Goal: Task Accomplishment & Management: Use online tool/utility

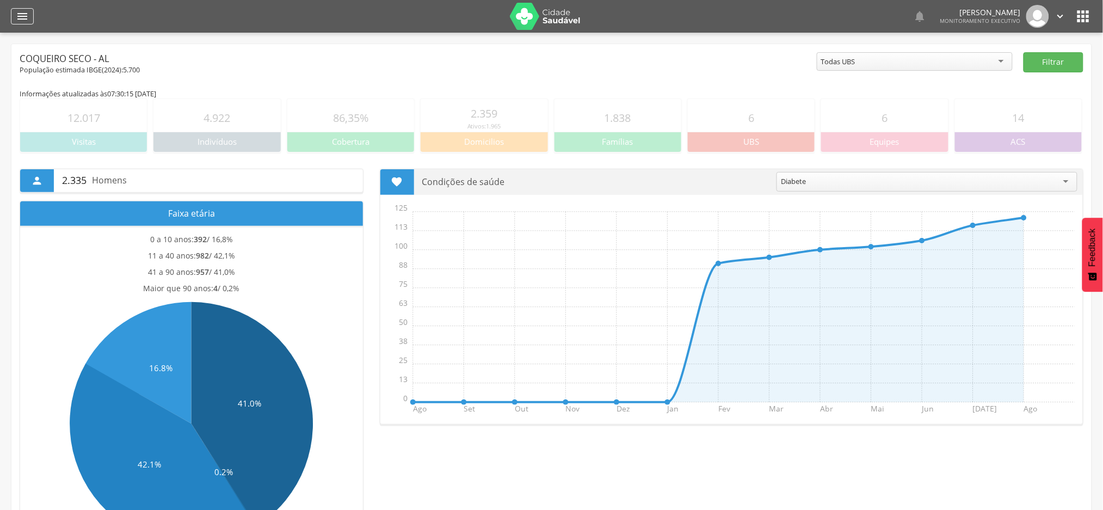
click at [28, 18] on icon "" at bounding box center [22, 16] width 13 height 13
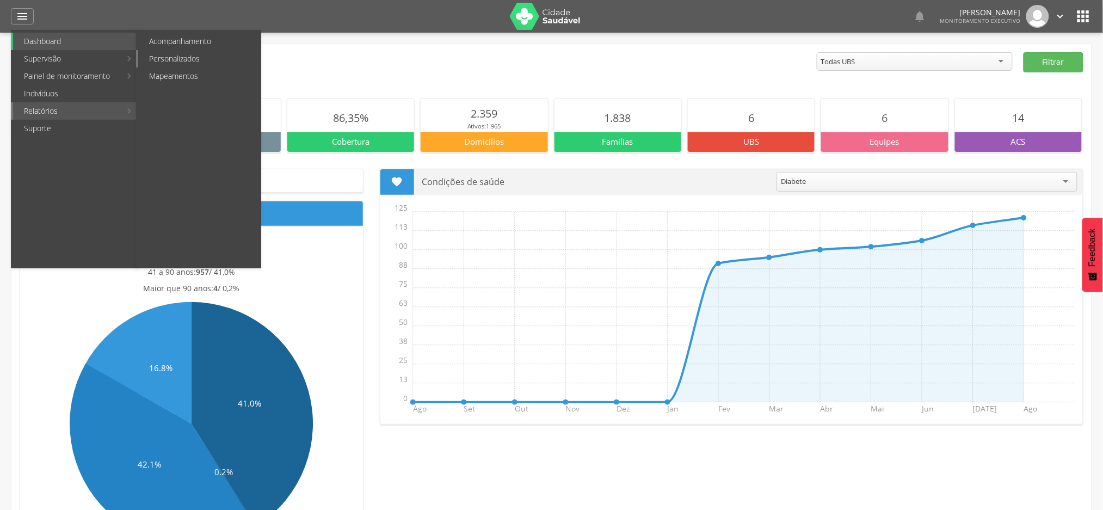
click at [199, 60] on link "Personalizados" at bounding box center [199, 58] width 122 height 17
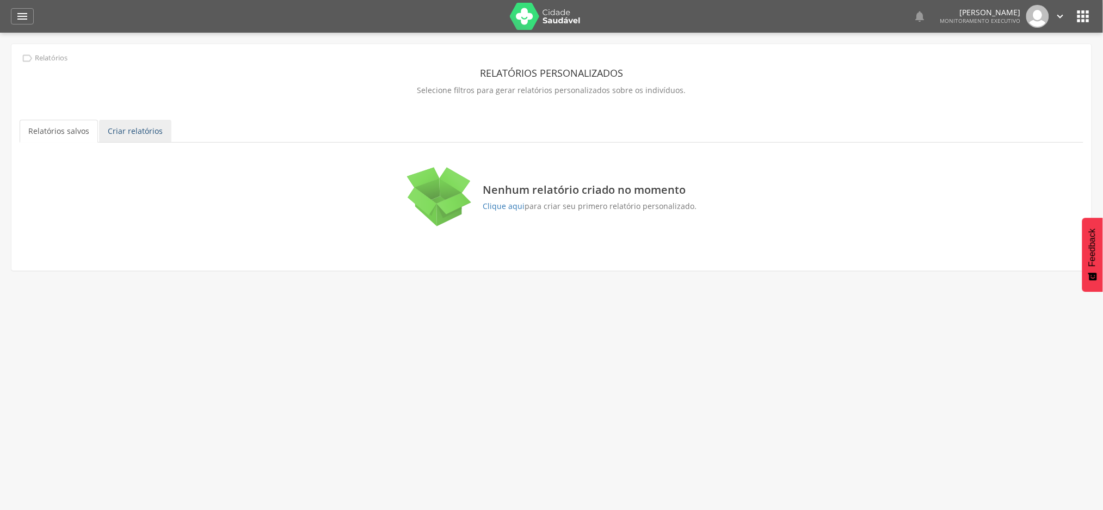
click at [143, 133] on link "Criar relatórios" at bounding box center [135, 131] width 72 height 23
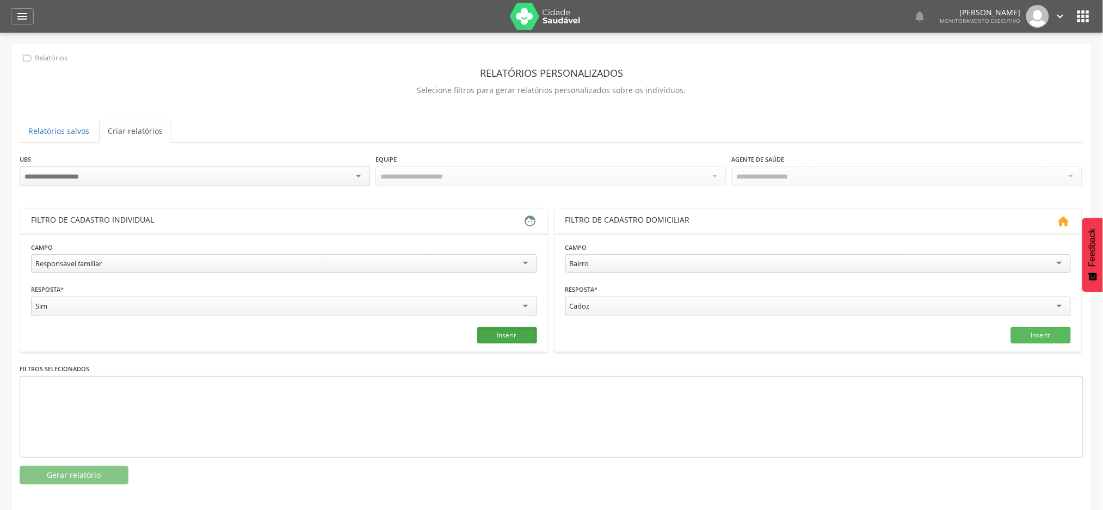
click at [521, 329] on button "Inserir" at bounding box center [507, 335] width 60 height 16
click at [65, 471] on button "Gerar relatório" at bounding box center [74, 475] width 109 height 19
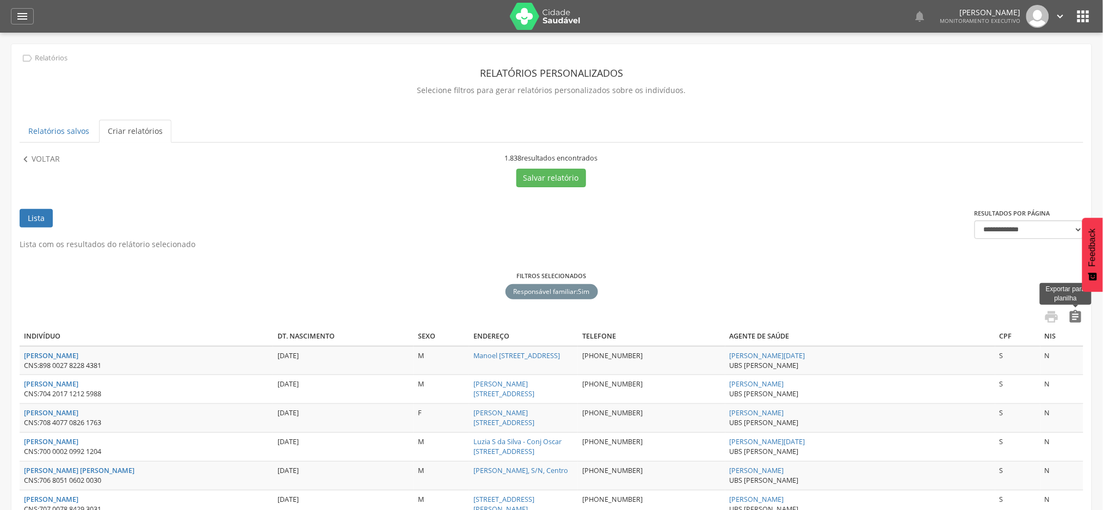
click at [1079, 317] on icon "" at bounding box center [1075, 316] width 15 height 15
click at [46, 159] on p "Voltar" at bounding box center [46, 159] width 28 height 12
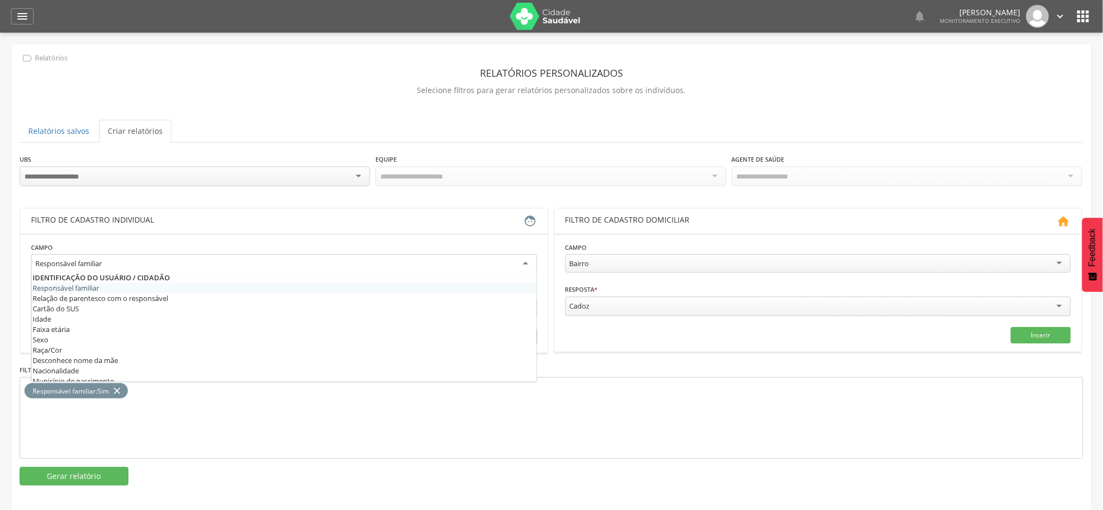
click at [401, 268] on div "Responsável familiar" at bounding box center [284, 264] width 506 height 20
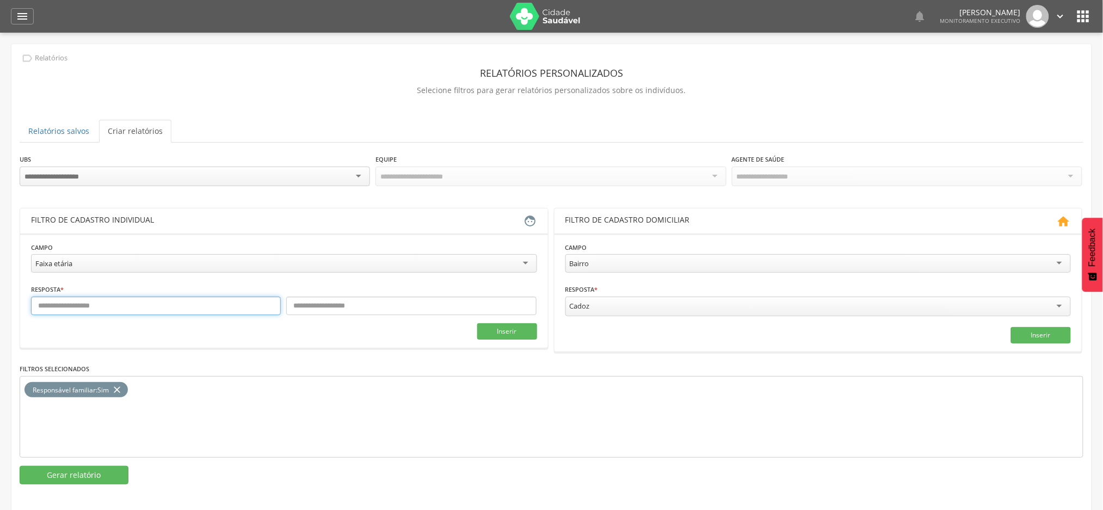
click at [213, 310] on input "text" at bounding box center [156, 306] width 250 height 19
type input "*"
click at [342, 310] on input "text" at bounding box center [411, 306] width 250 height 19
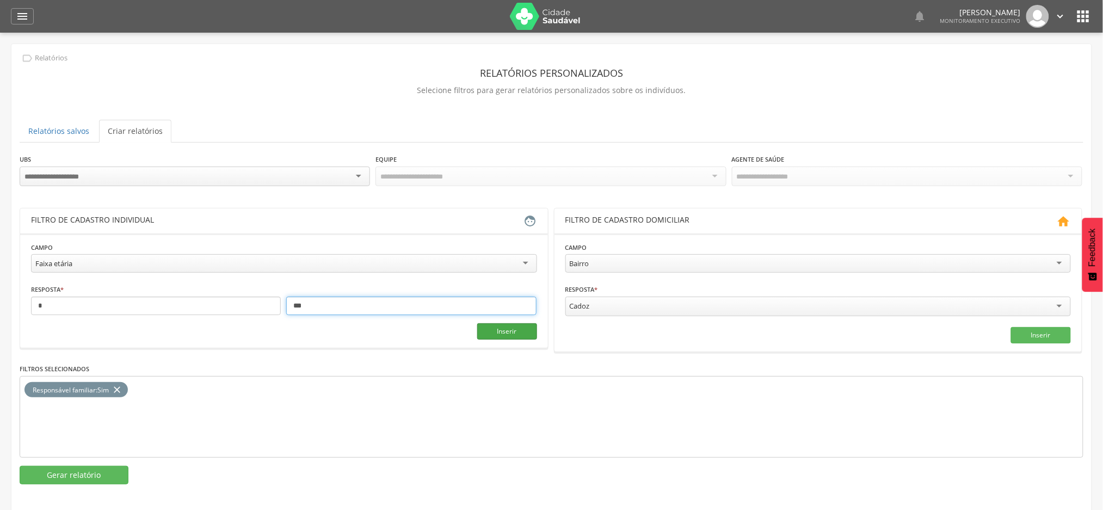
type input "***"
click at [527, 334] on button "Inserir" at bounding box center [507, 331] width 60 height 16
click at [121, 394] on icon "close" at bounding box center [117, 390] width 11 height 16
click at [108, 482] on button "Gerar relatório" at bounding box center [74, 475] width 109 height 19
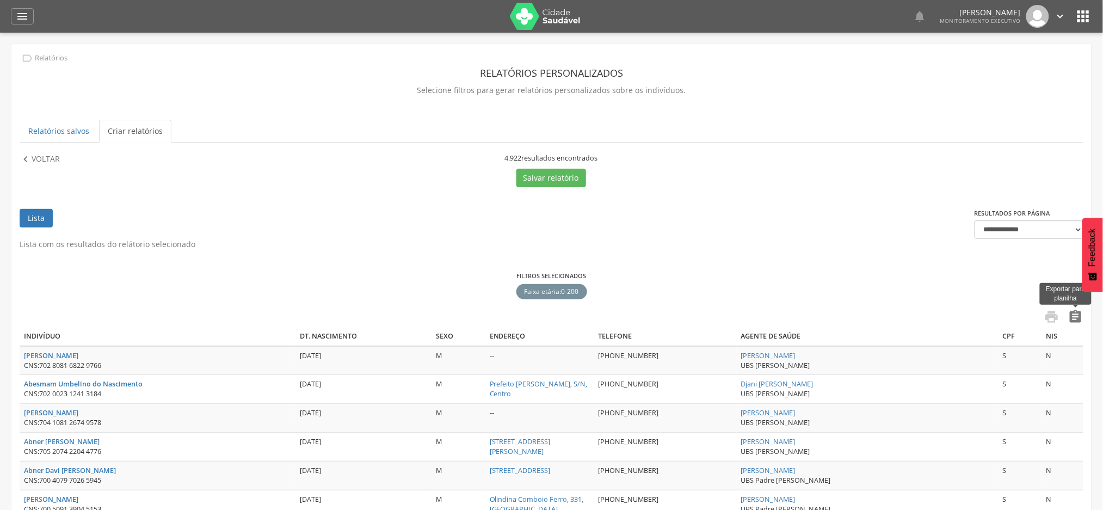
click at [1076, 317] on icon "" at bounding box center [1075, 316] width 15 height 15
